Goal: Check status

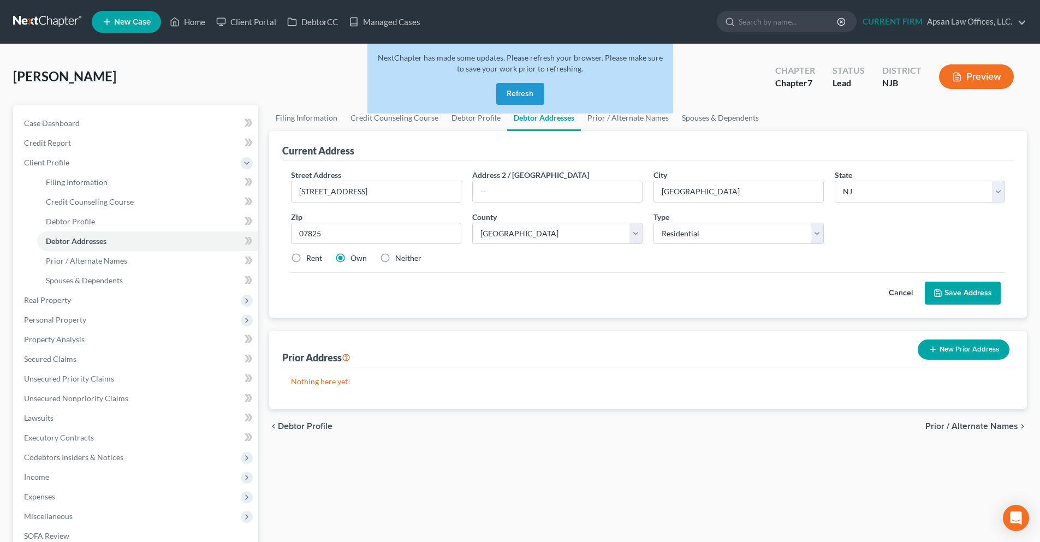
select select "33"
select select "20"
select select "0"
click at [520, 99] on button "Refresh" at bounding box center [520, 94] width 48 height 22
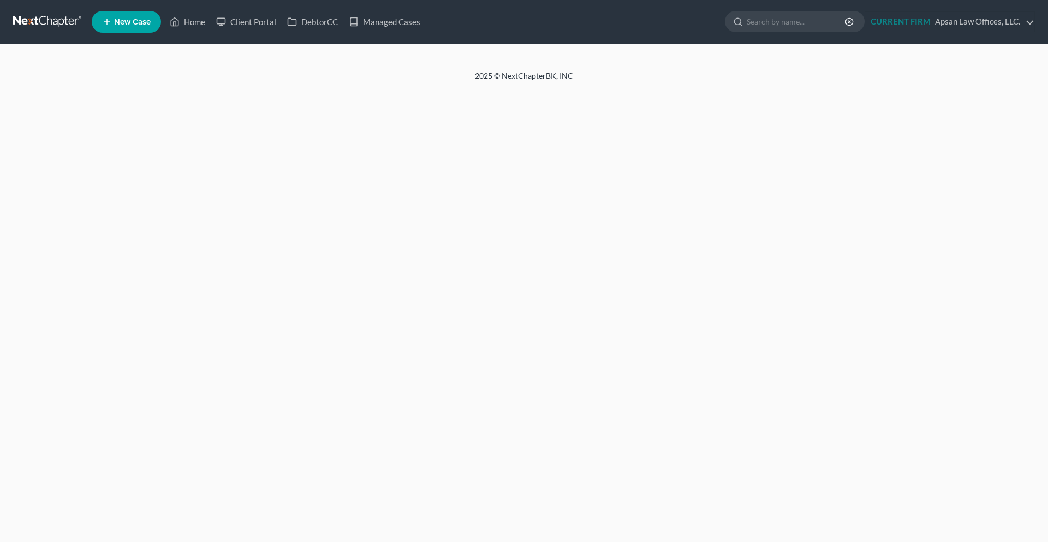
select select "0"
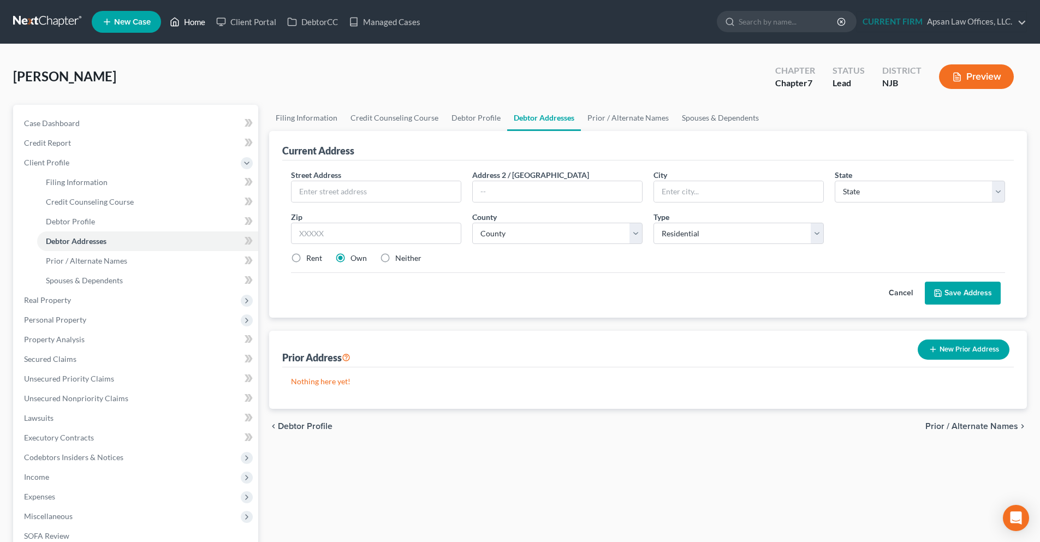
click at [201, 22] on link "Home" at bounding box center [187, 22] width 46 height 20
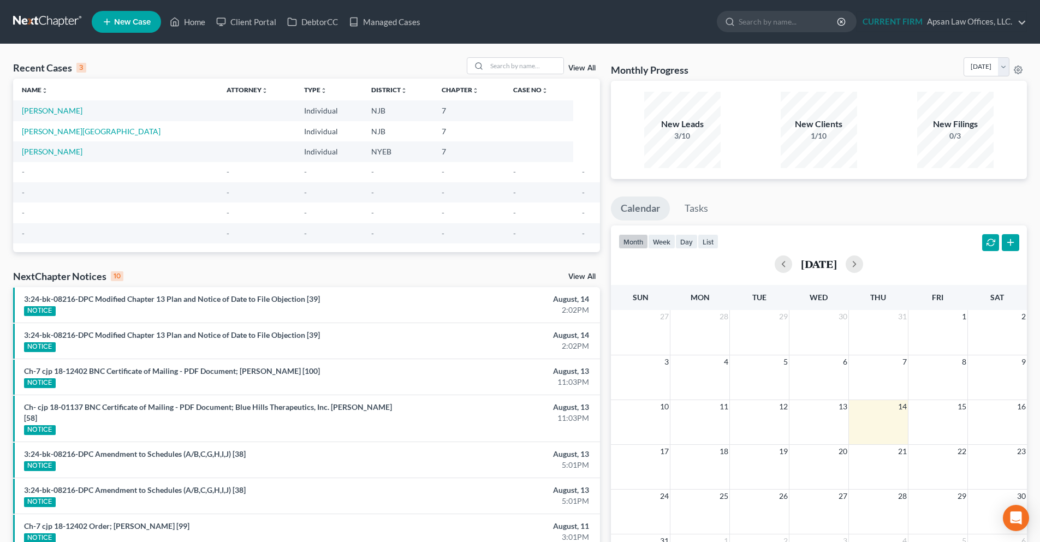
click at [45, 21] on link at bounding box center [48, 22] width 70 height 20
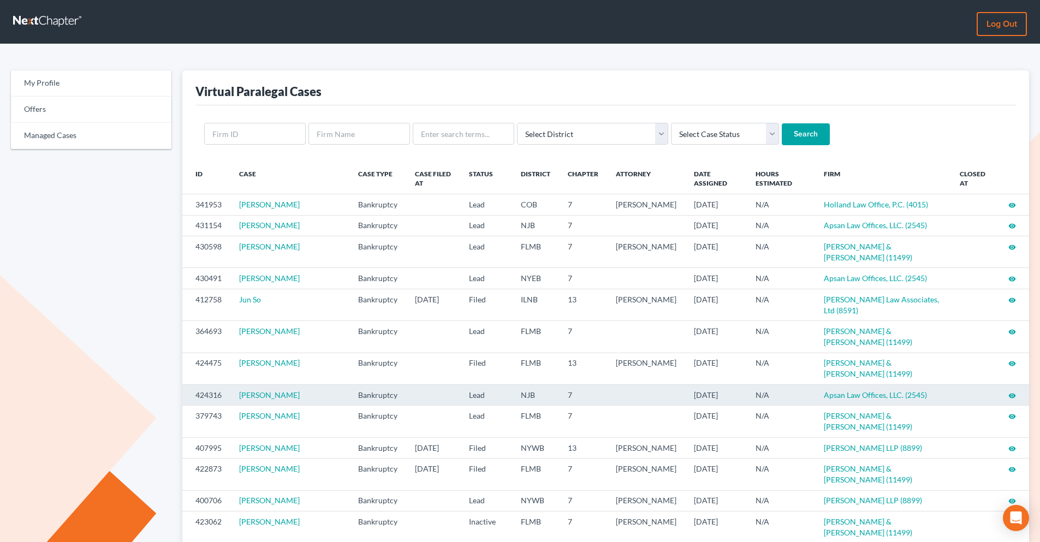
click at [1011, 392] on icon "visibility" at bounding box center [1013, 396] width 8 height 8
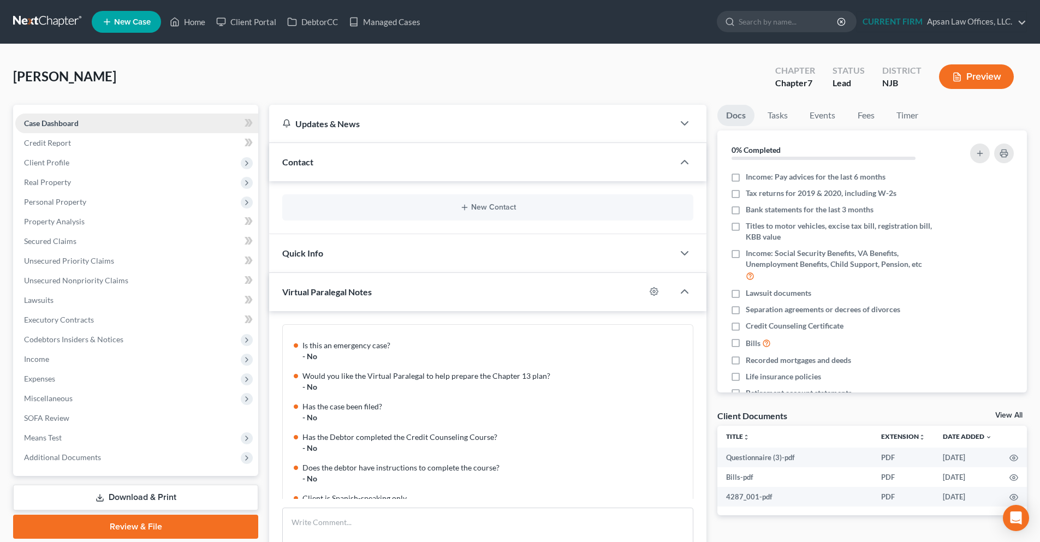
scroll to position [246, 0]
